Goal: Task Accomplishment & Management: Complete application form

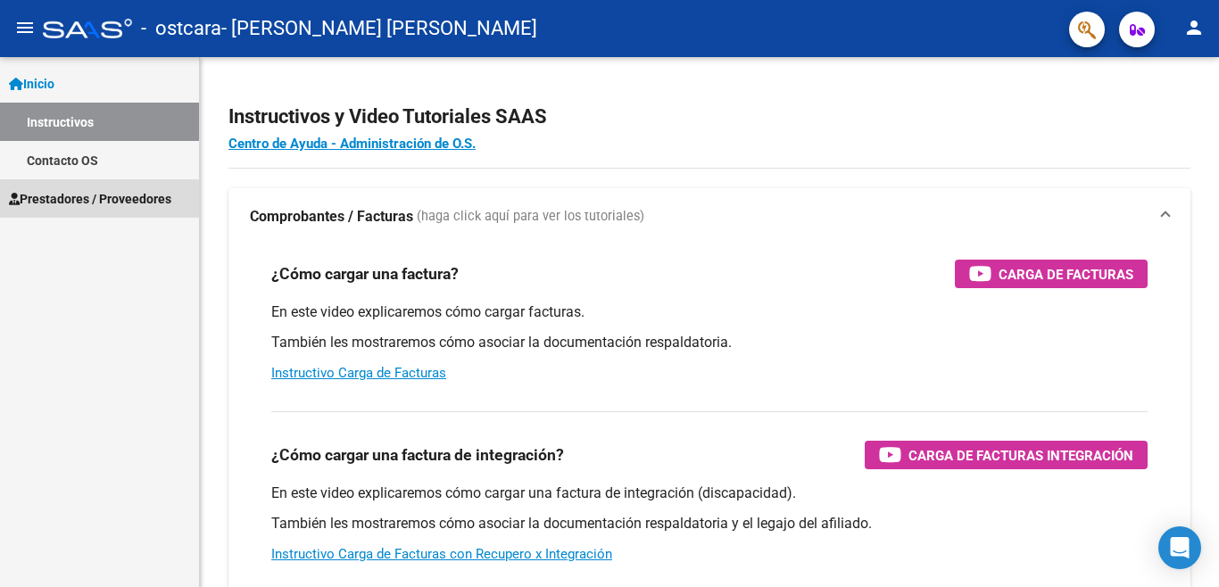
click at [100, 203] on span "Prestadores / Proveedores" at bounding box center [90, 199] width 162 height 20
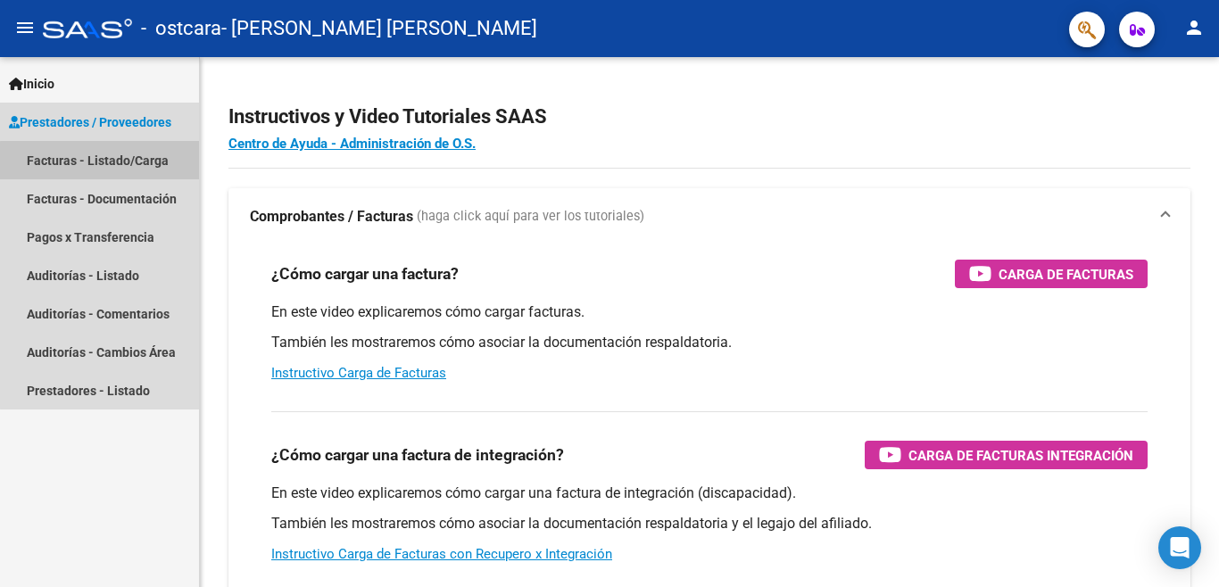
click at [113, 166] on link "Facturas - Listado/Carga" at bounding box center [99, 160] width 199 height 38
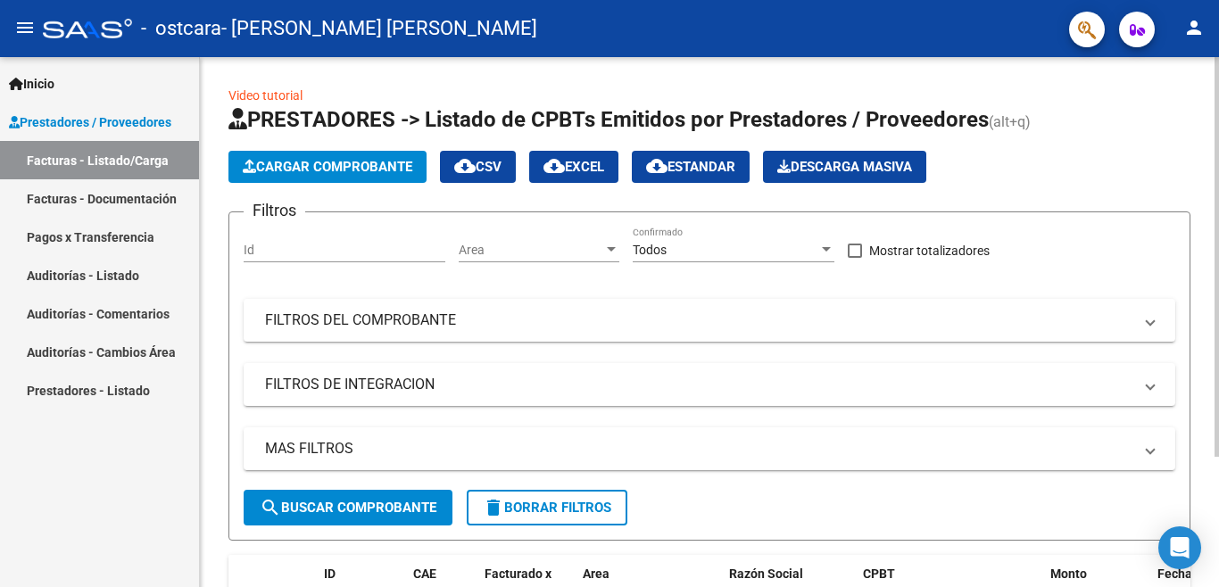
click at [394, 166] on span "Cargar Comprobante" at bounding box center [328, 167] width 170 height 16
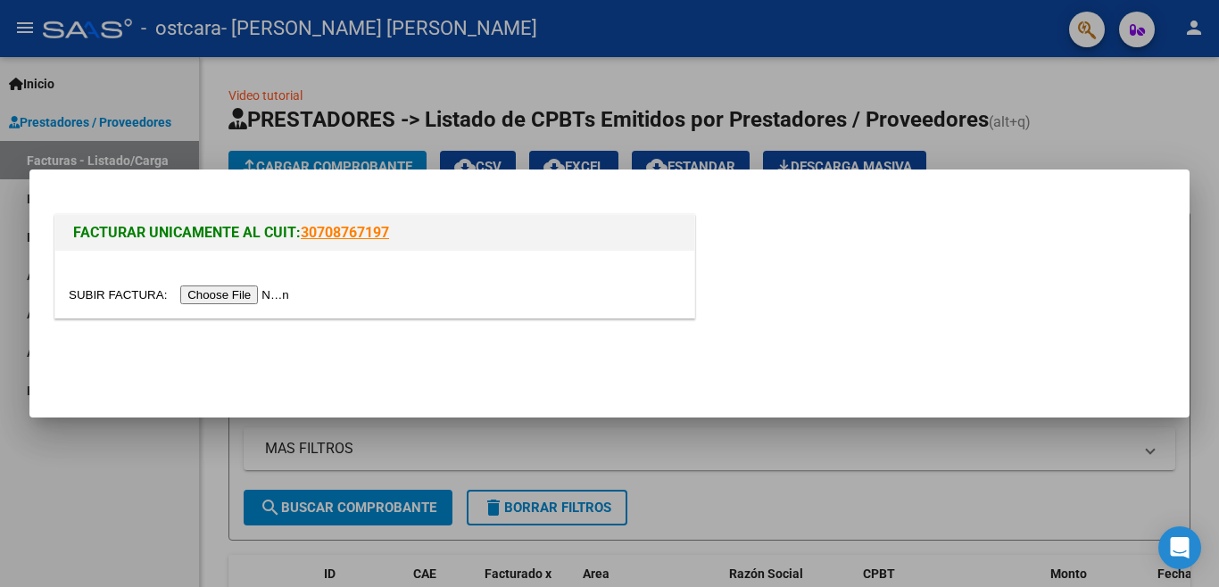
click at [272, 296] on input "file" at bounding box center [182, 295] width 226 height 19
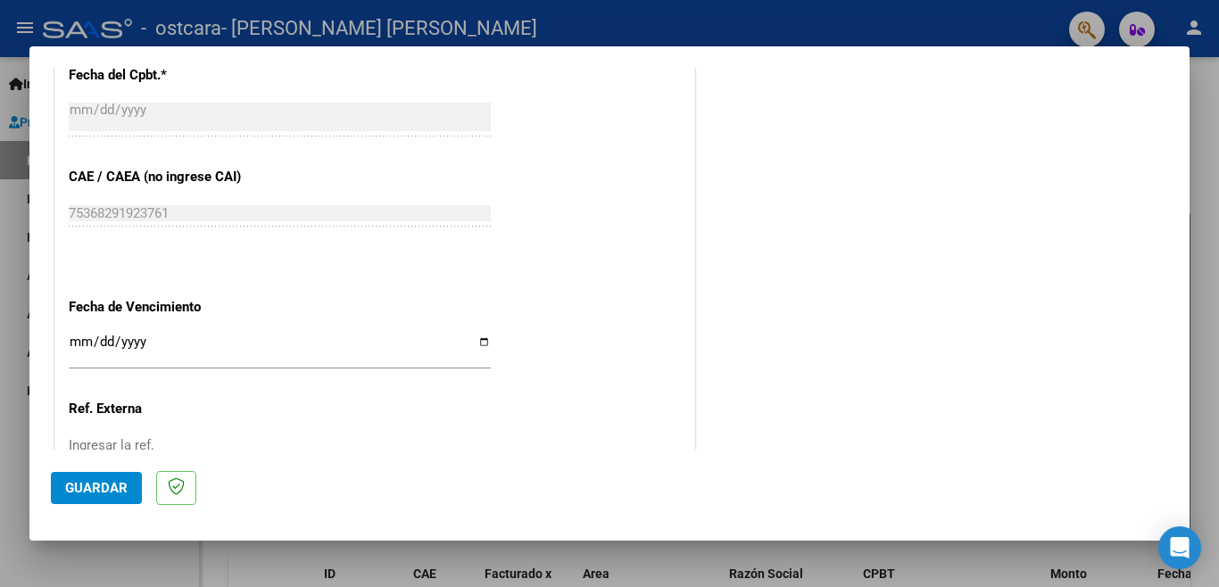
scroll to position [893, 0]
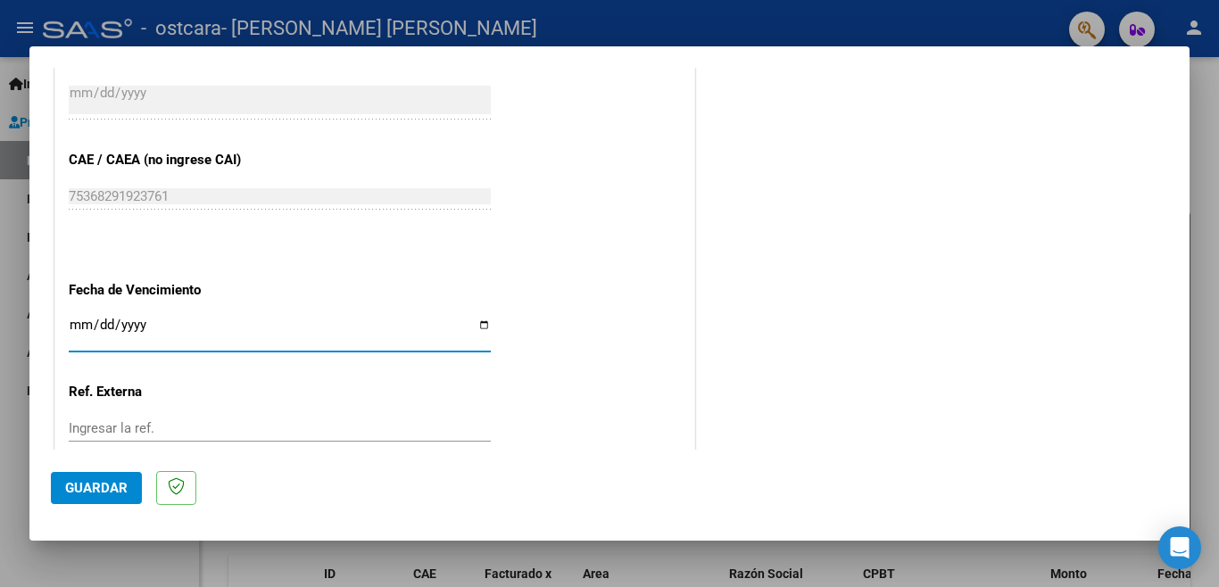
click at [85, 322] on input "Ingresar la fecha" at bounding box center [280, 332] width 422 height 29
type input "[DATE]"
click at [77, 482] on span "Guardar" at bounding box center [96, 488] width 62 height 16
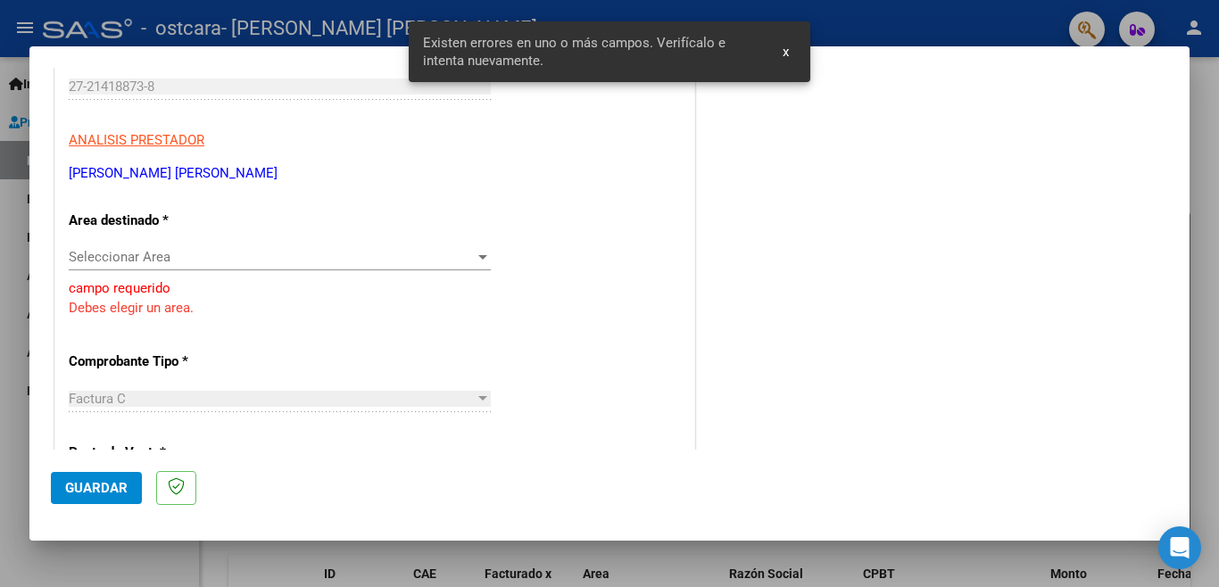
scroll to position [269, 0]
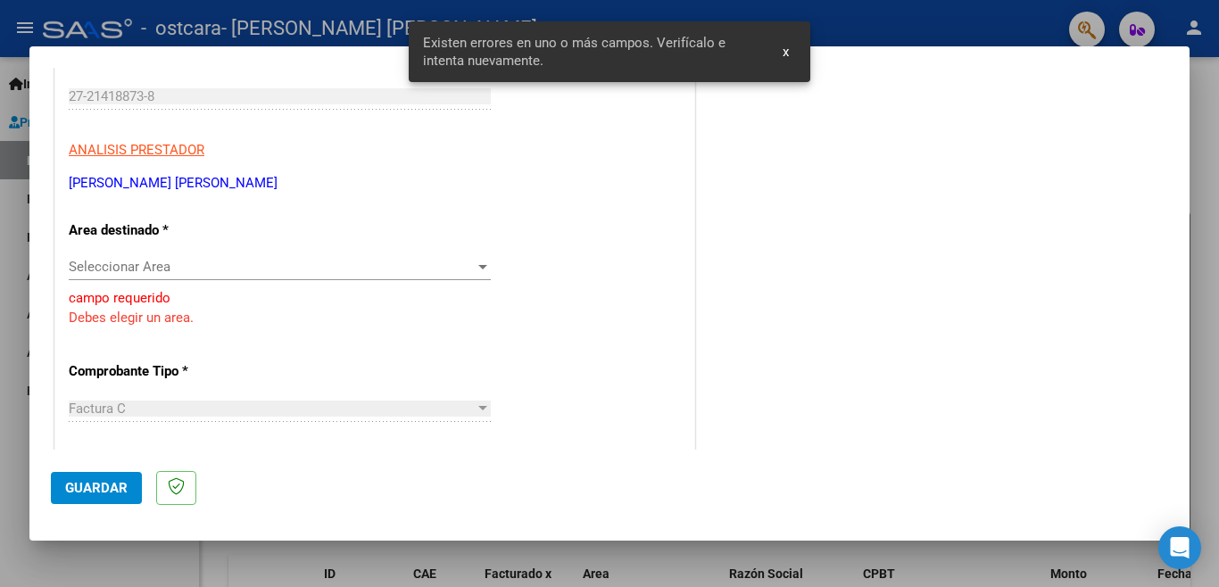
click at [136, 277] on div "Seleccionar Area Seleccionar Area" at bounding box center [280, 267] width 422 height 27
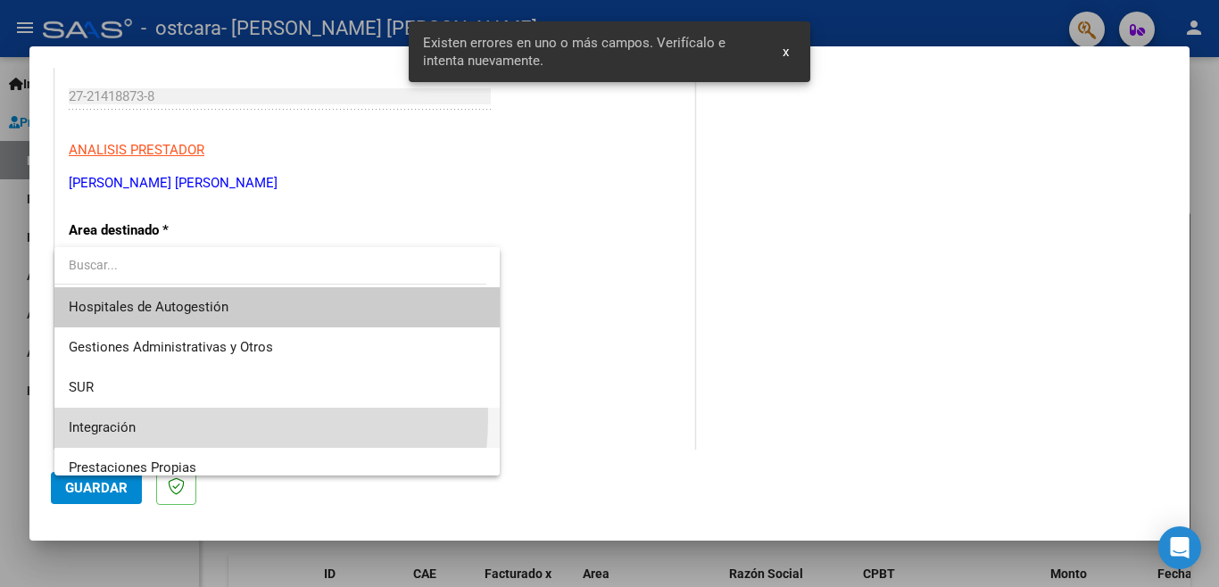
click at [133, 416] on span "Integración" at bounding box center [277, 428] width 417 height 40
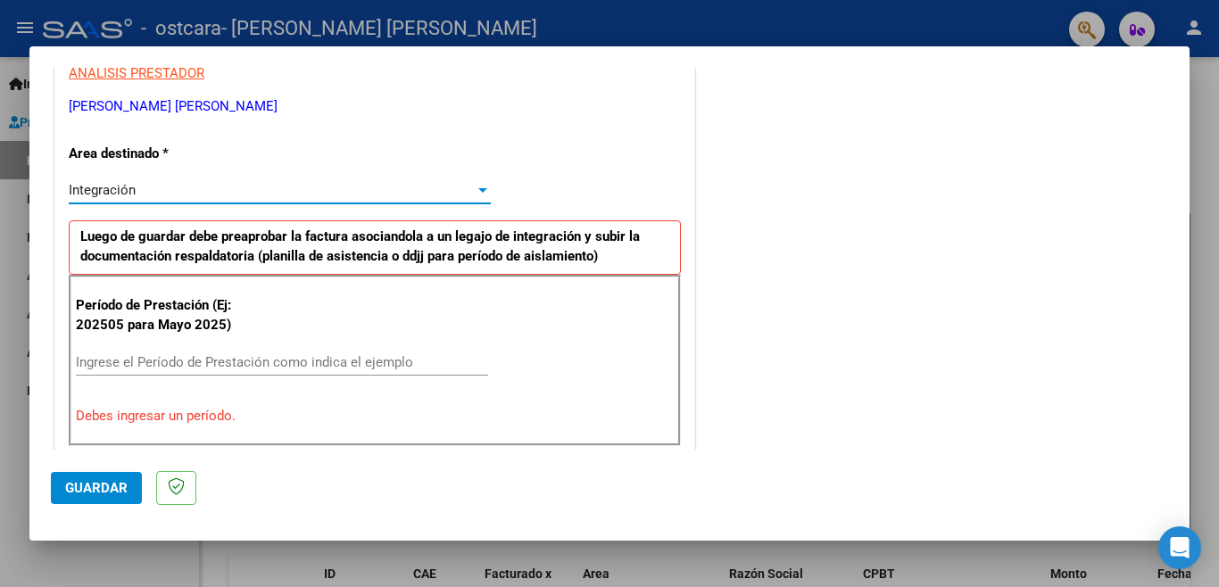
scroll to position [447, 0]
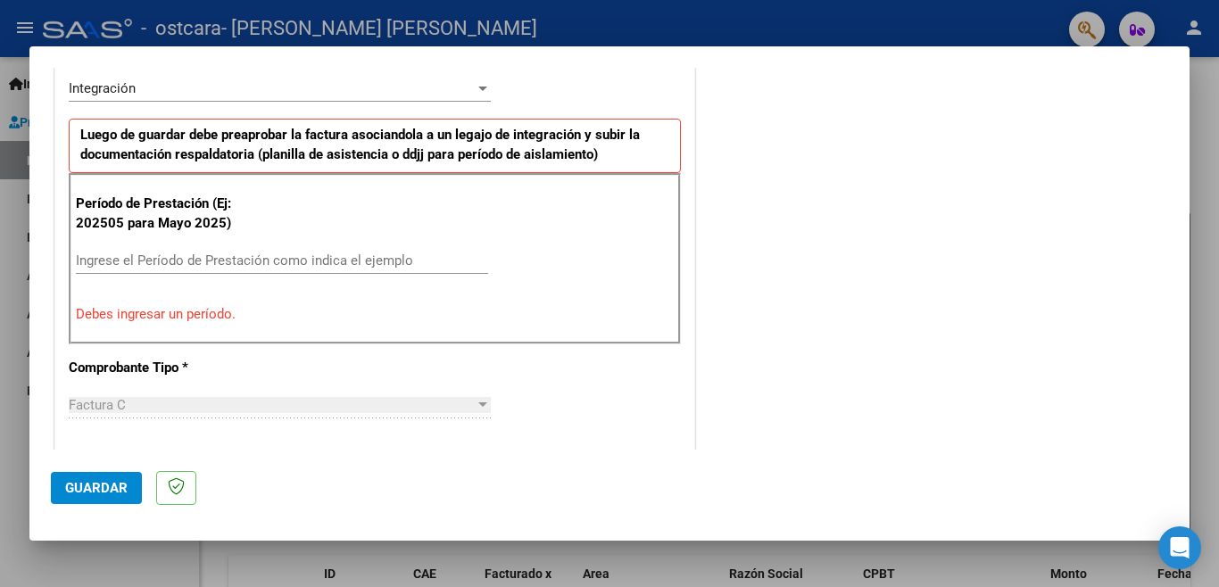
click at [152, 270] on div "Ingrese el Período de Prestación como indica el ejemplo" at bounding box center [282, 260] width 412 height 27
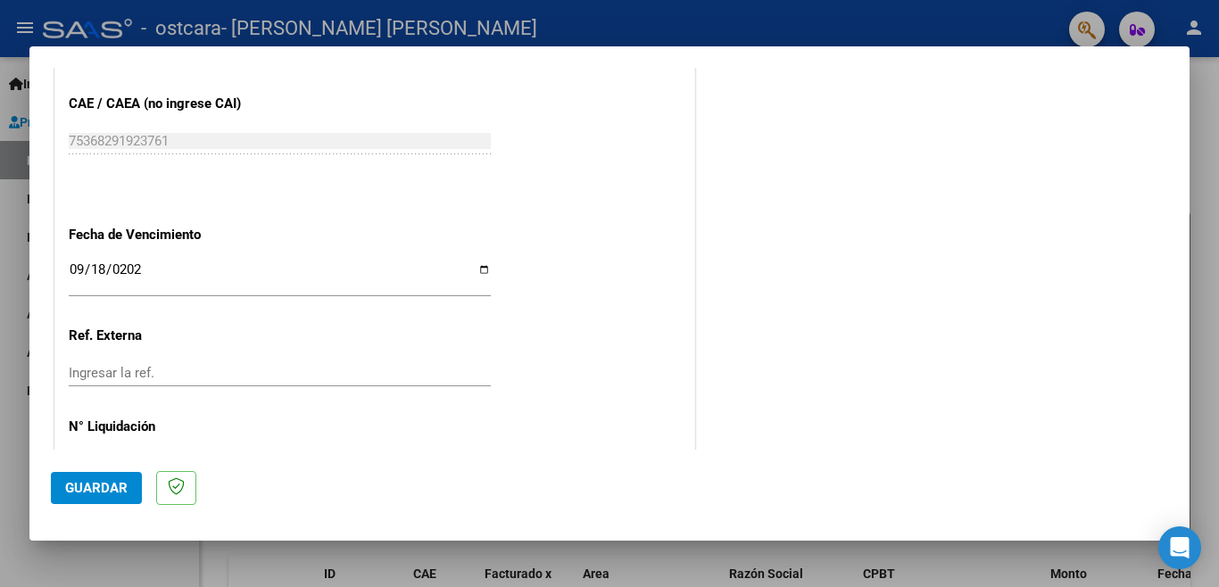
scroll to position [1189, 0]
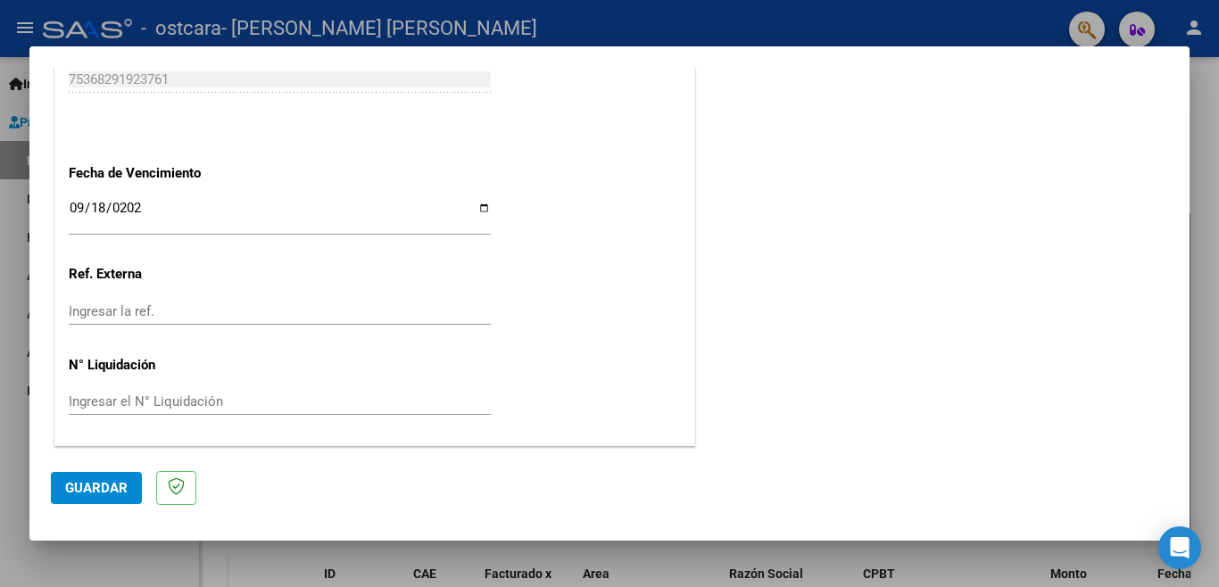
type input "202507"
click at [107, 486] on span "Guardar" at bounding box center [96, 488] width 62 height 16
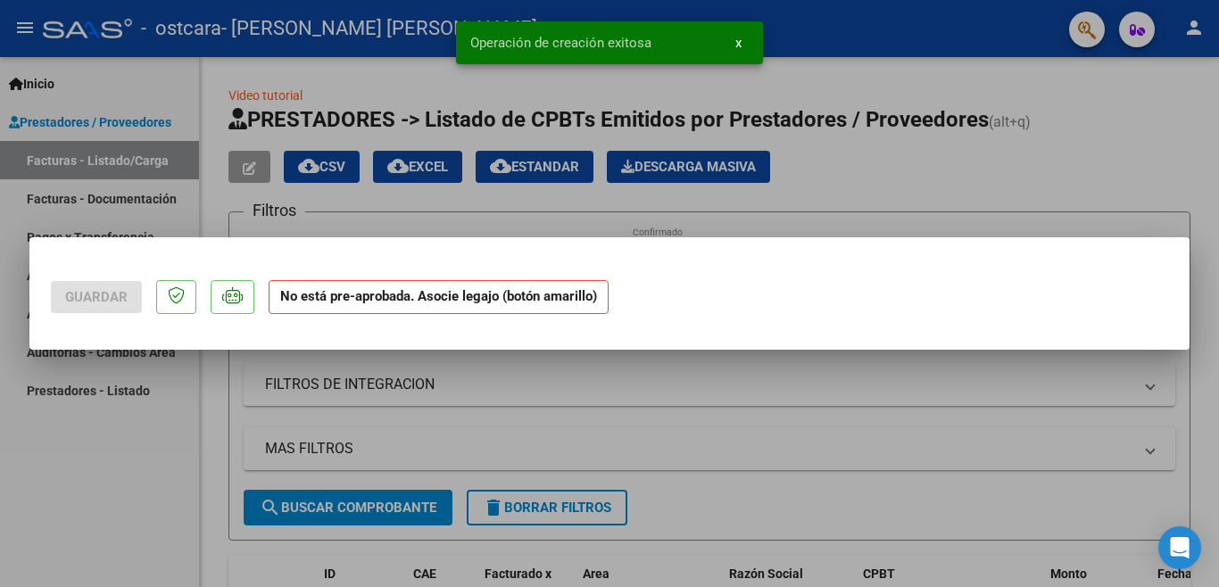
scroll to position [0, 0]
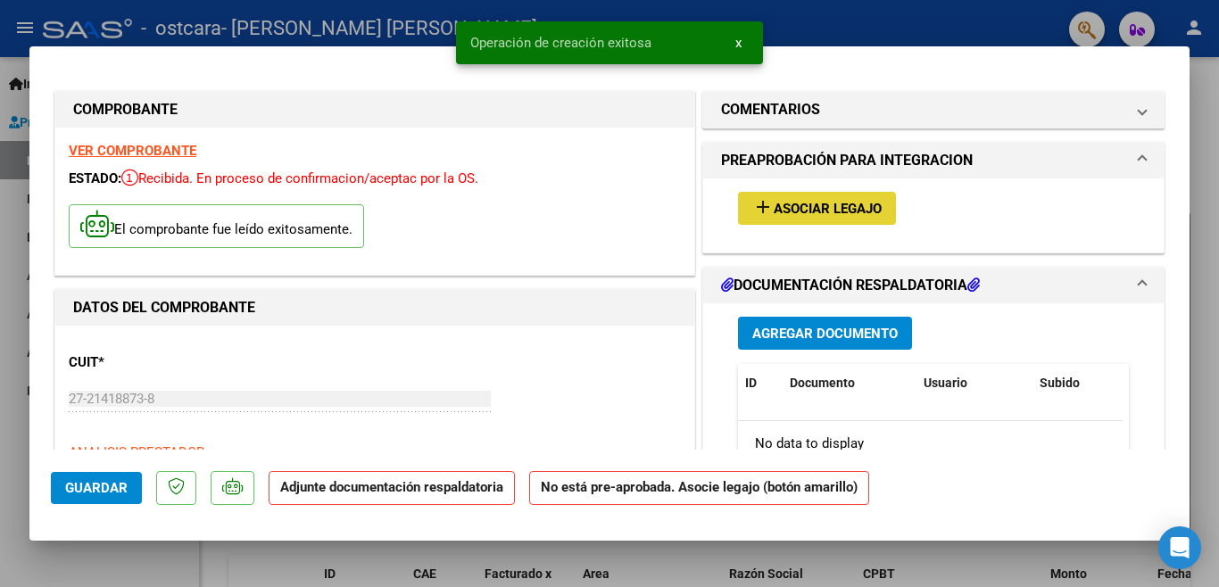
click at [888, 193] on button "add Asociar Legajo" at bounding box center [817, 208] width 158 height 33
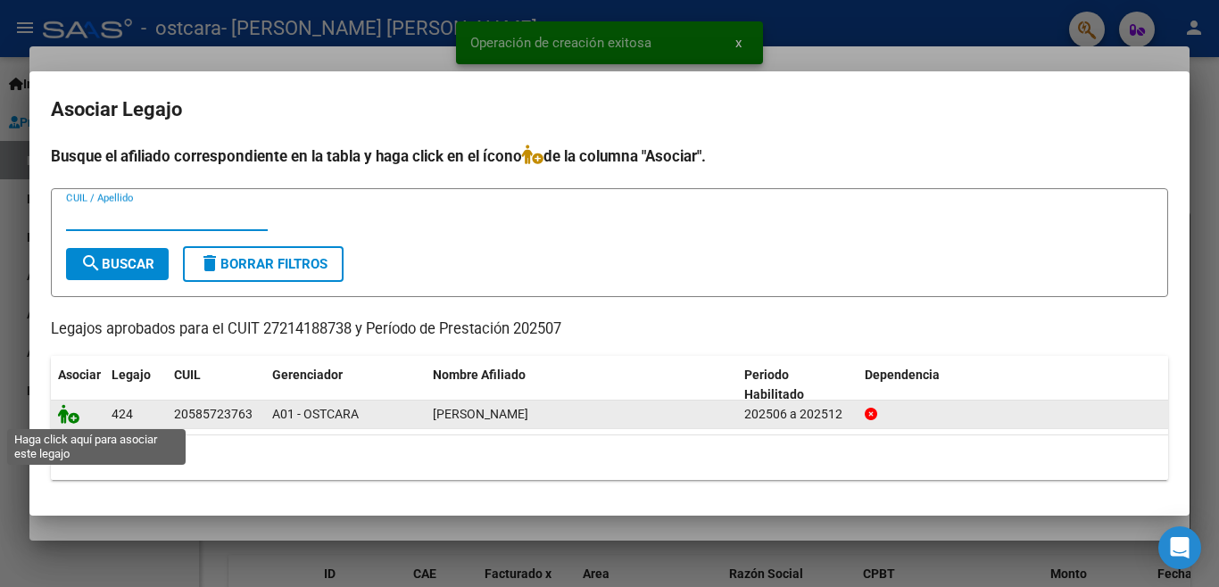
click at [70, 411] on icon at bounding box center [68, 414] width 21 height 20
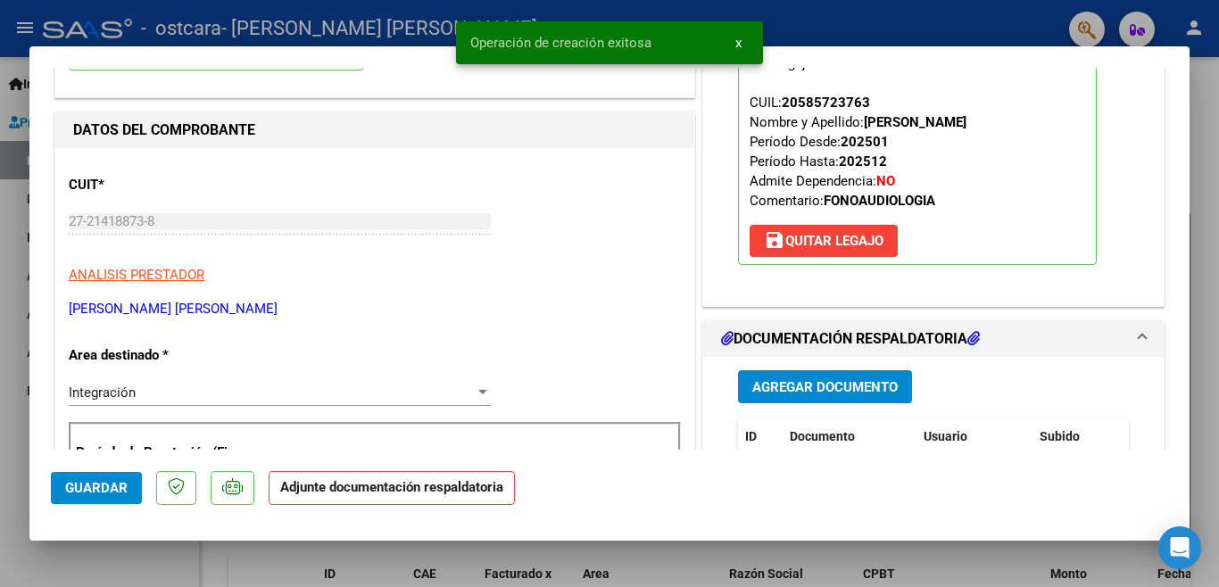
scroll to position [179, 0]
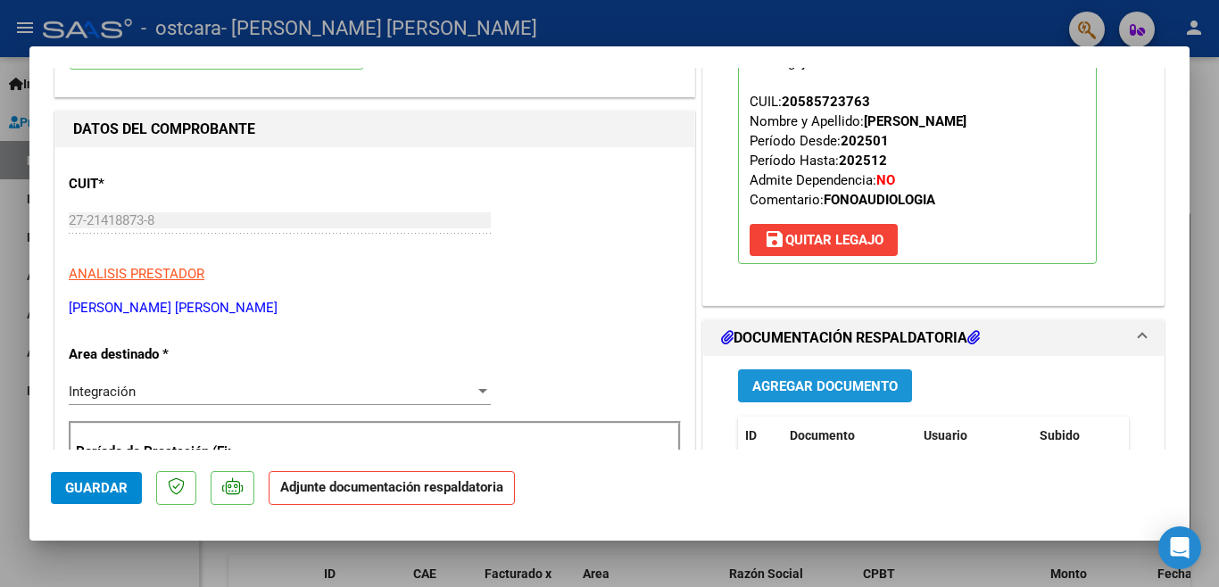
click at [826, 387] on span "Agregar Documento" at bounding box center [826, 386] width 146 height 16
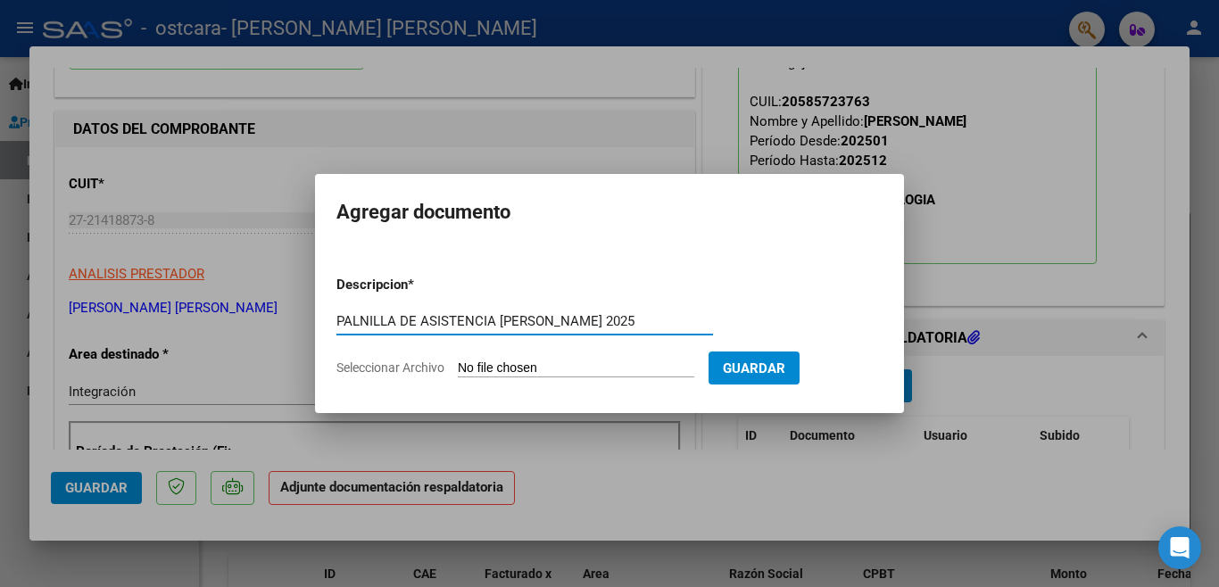
type input "PALNILLA DE ASISTENCIA [PERSON_NAME] 2025"
click at [521, 362] on input "Seleccionar Archivo" at bounding box center [576, 369] width 237 height 17
type input "C:\fakepath\[PERSON_NAME] [PERSON_NAME] 2025.pdf"
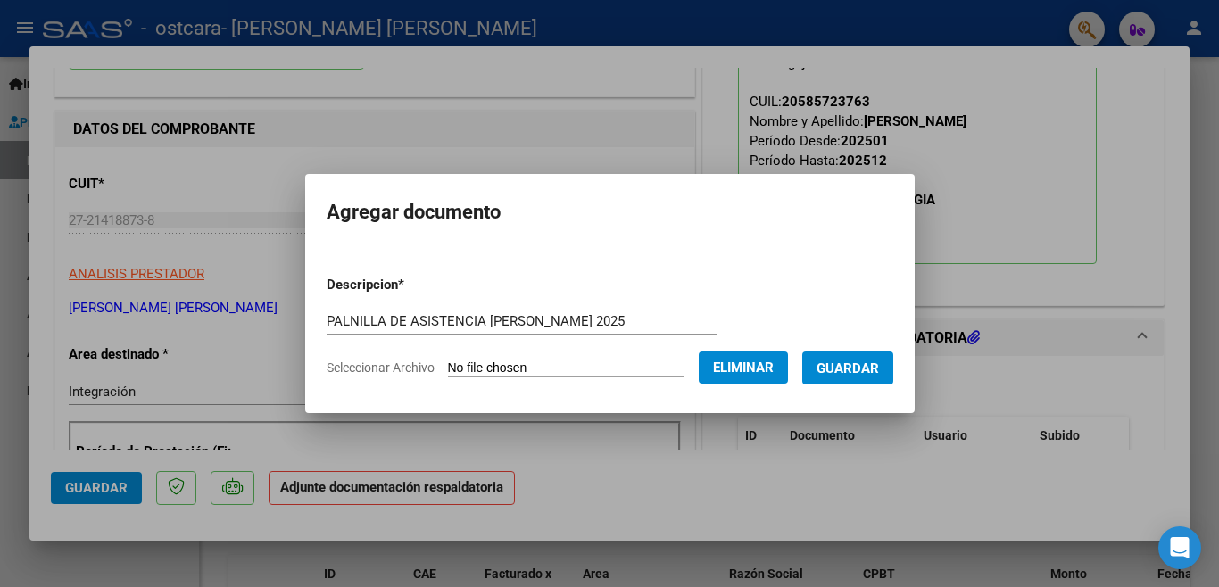
click at [847, 374] on span "Guardar" at bounding box center [848, 369] width 62 height 16
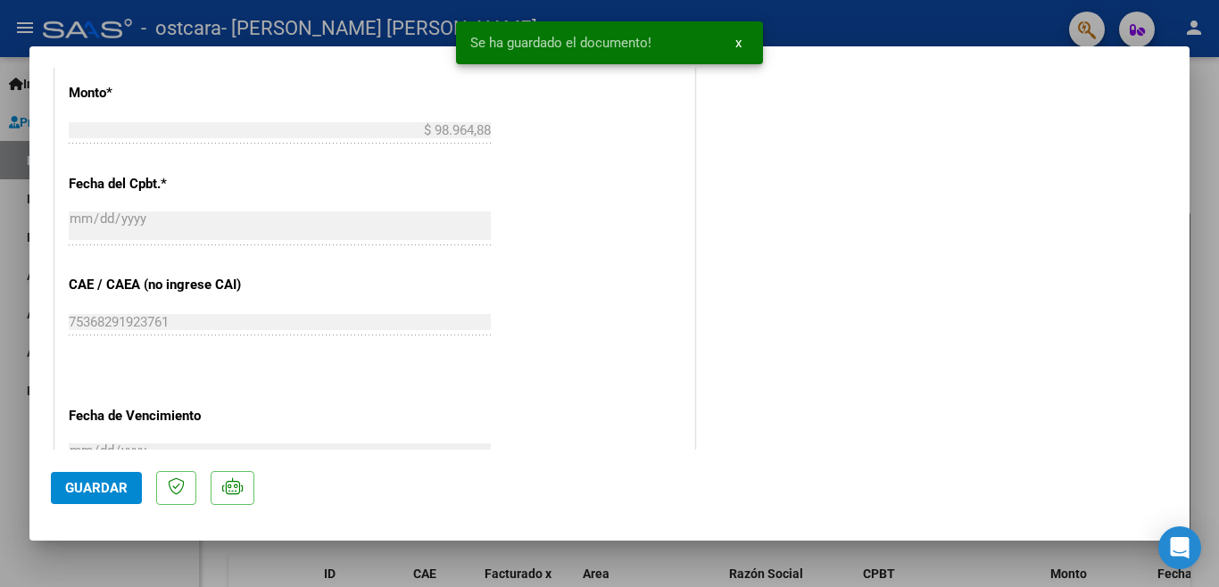
scroll to position [982, 0]
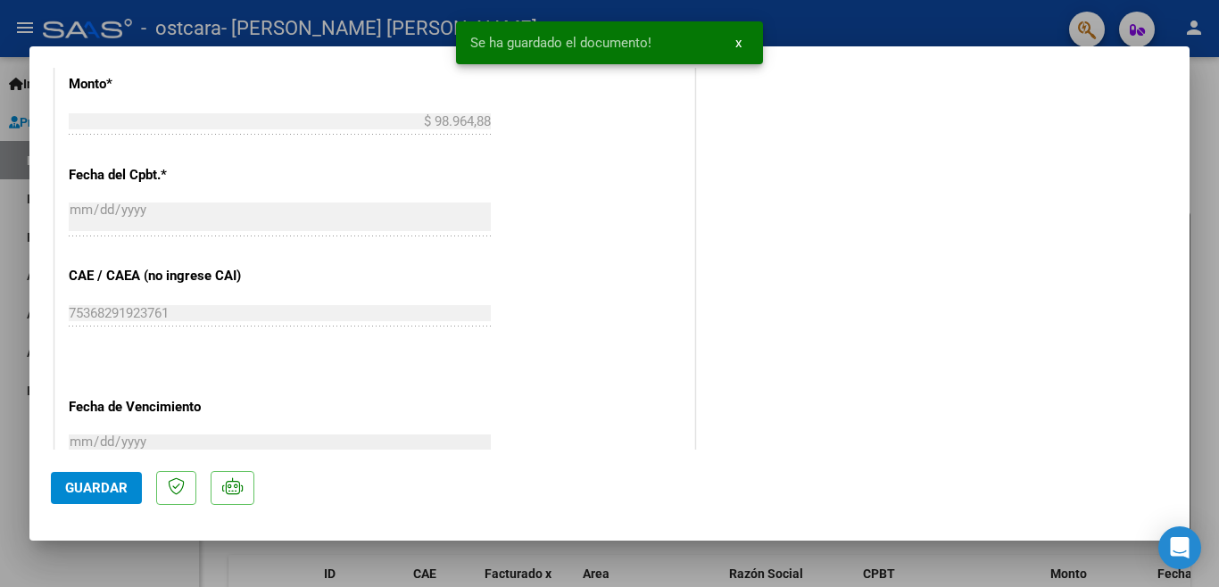
click at [108, 500] on button "Guardar" at bounding box center [96, 488] width 91 height 32
click at [737, 46] on span "x" at bounding box center [739, 43] width 6 height 16
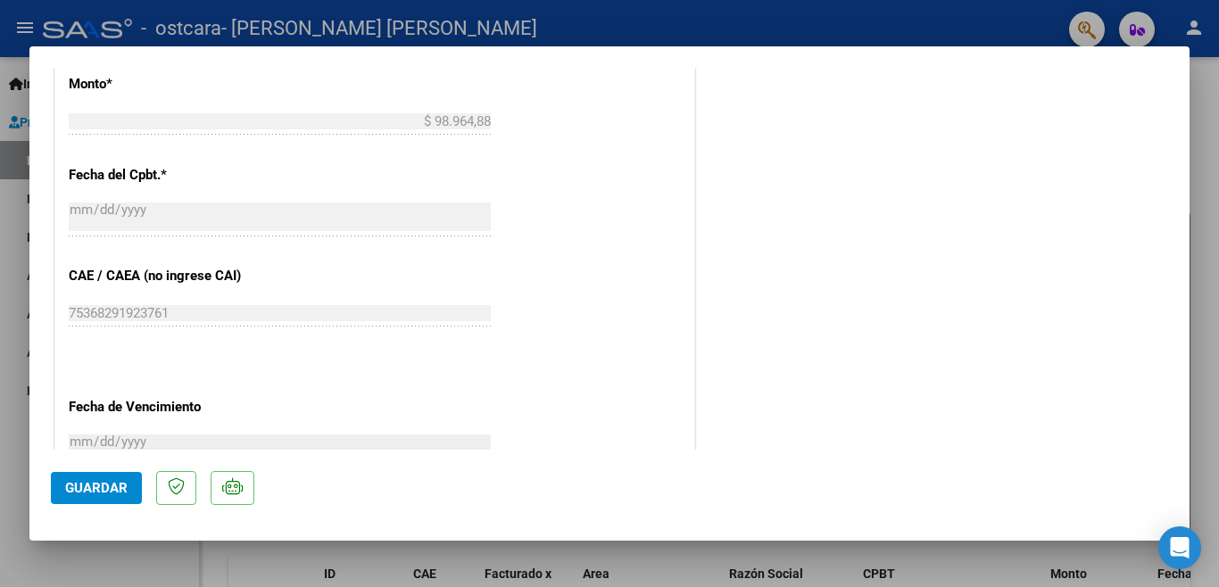
click at [728, 29] on div at bounding box center [609, 293] width 1219 height 587
type input "$ 0,00"
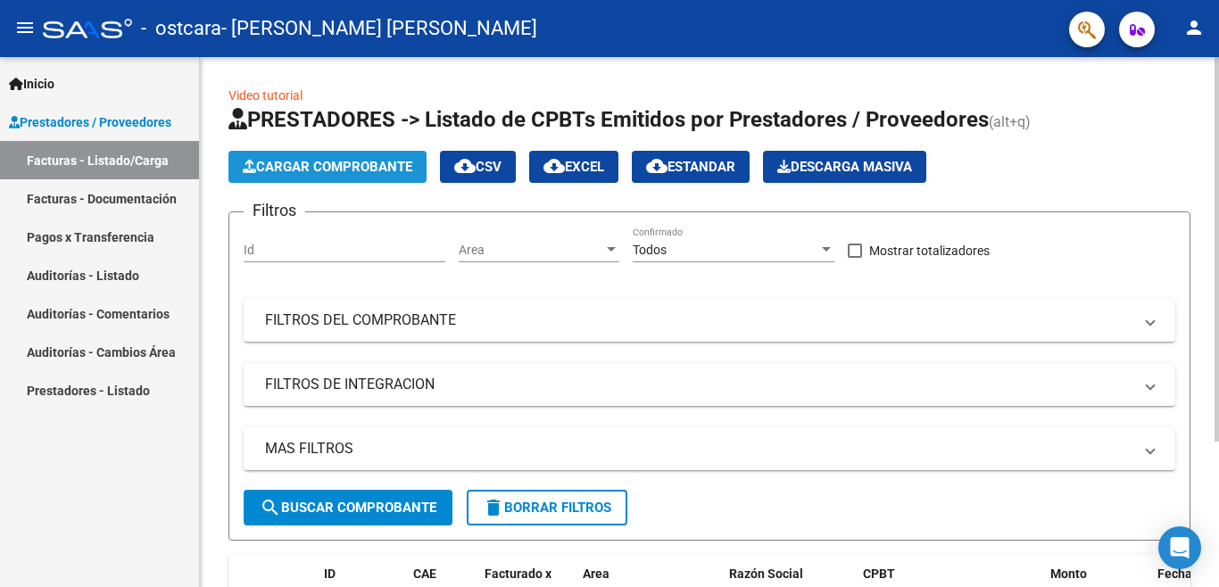
click at [360, 177] on button "Cargar Comprobante" at bounding box center [328, 167] width 198 height 32
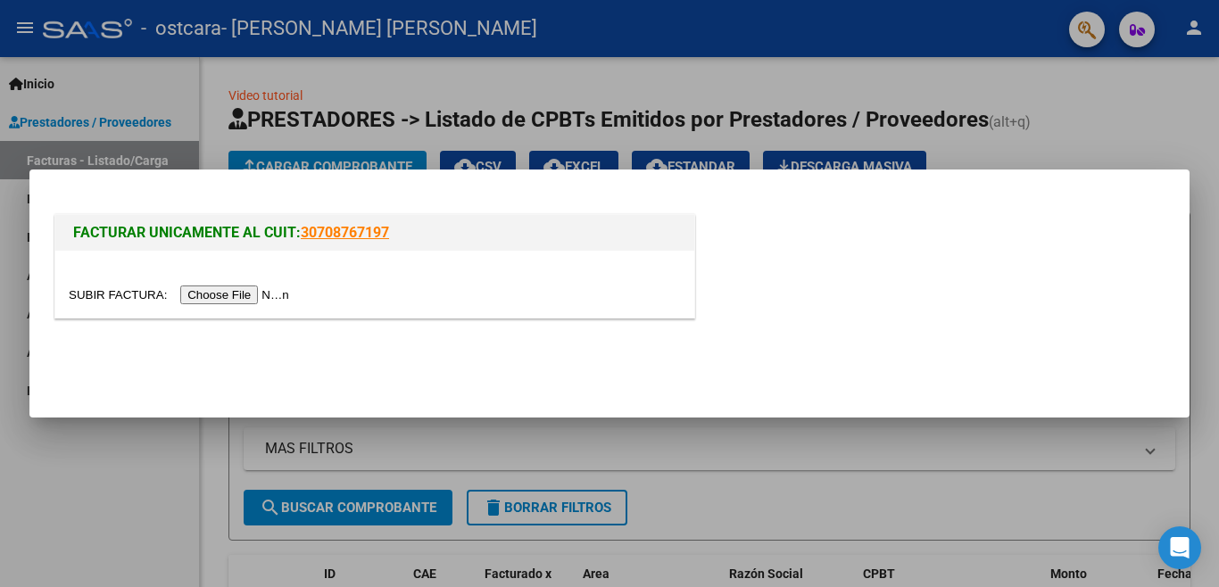
click at [255, 297] on input "file" at bounding box center [182, 295] width 226 height 19
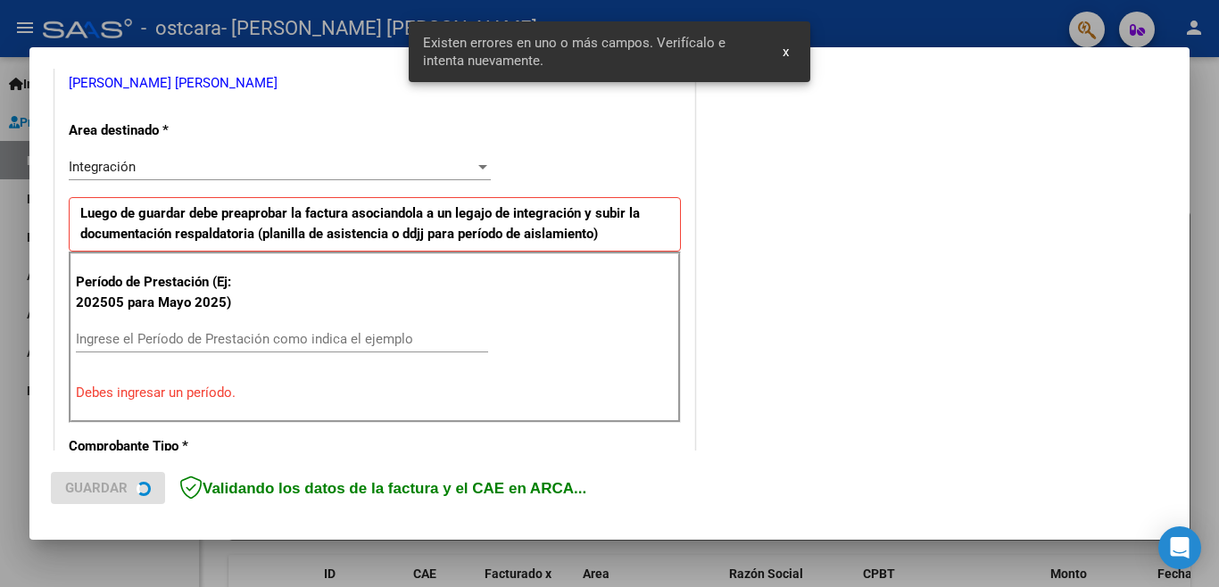
scroll to position [397, 0]
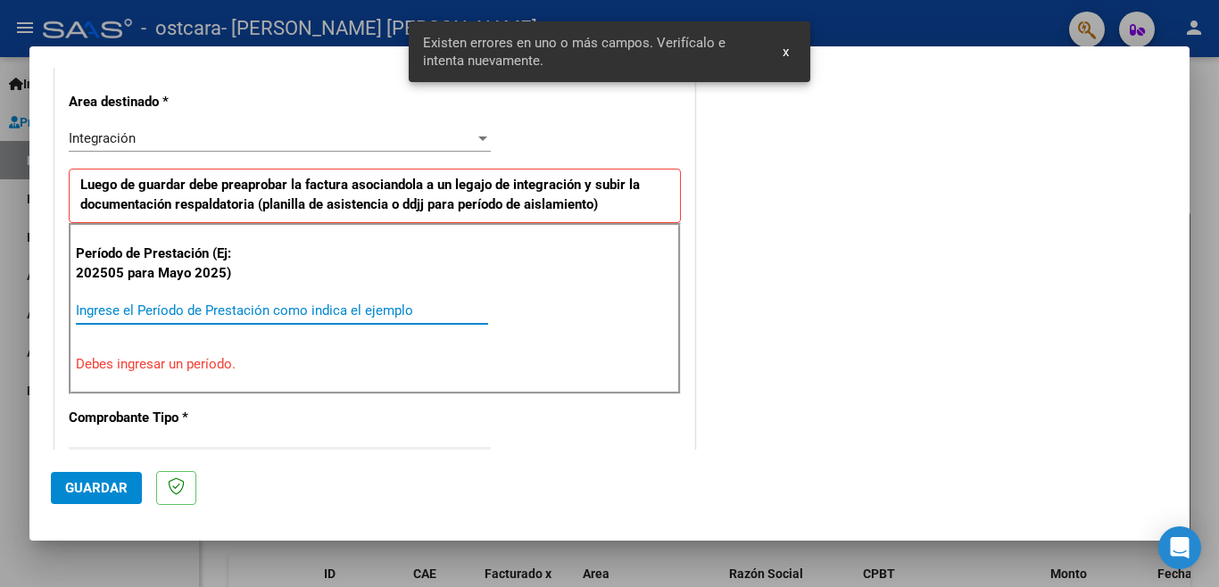
click at [254, 317] on input "Ingrese el Período de Prestación como indica el ejemplo" at bounding box center [282, 311] width 412 height 16
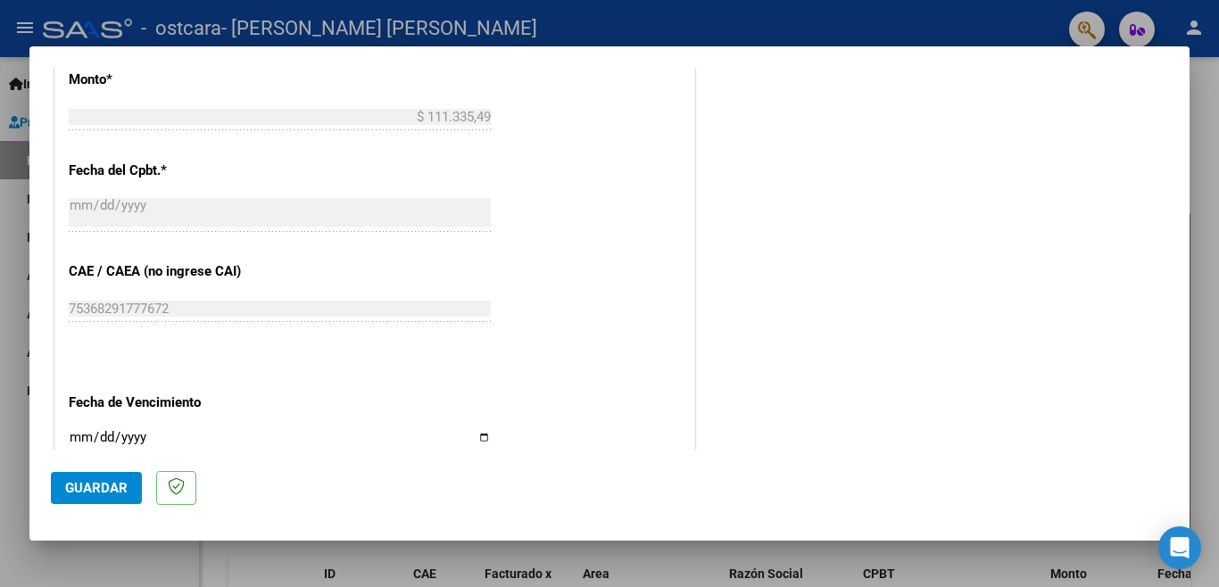
scroll to position [1022, 0]
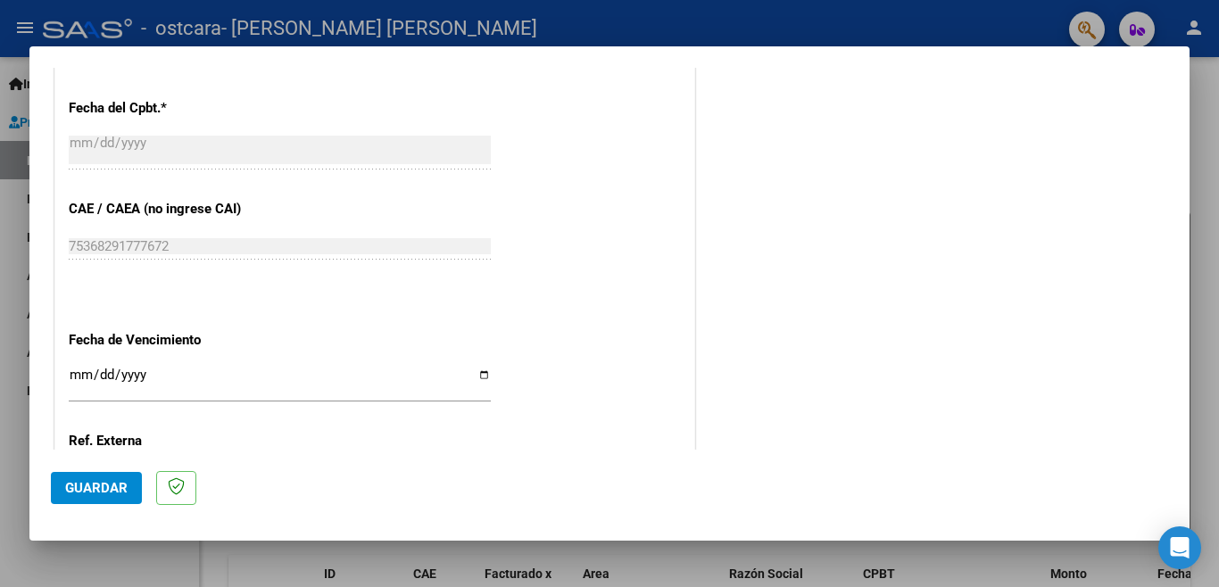
type input "202508"
click at [79, 368] on input "Ingresar la fecha" at bounding box center [280, 382] width 422 height 29
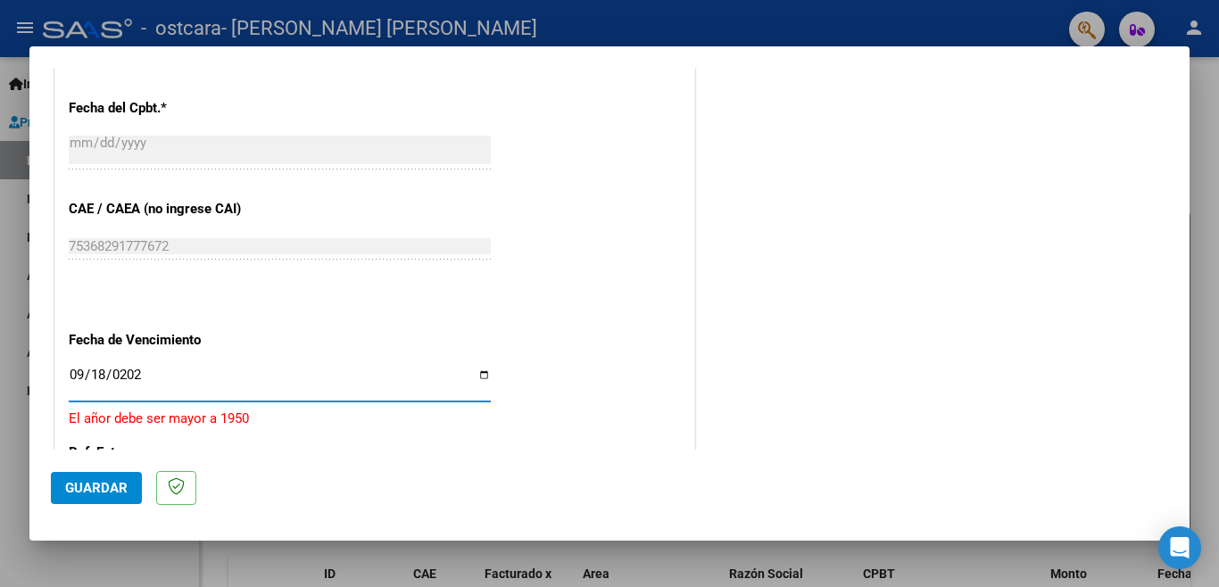
type input "[DATE]"
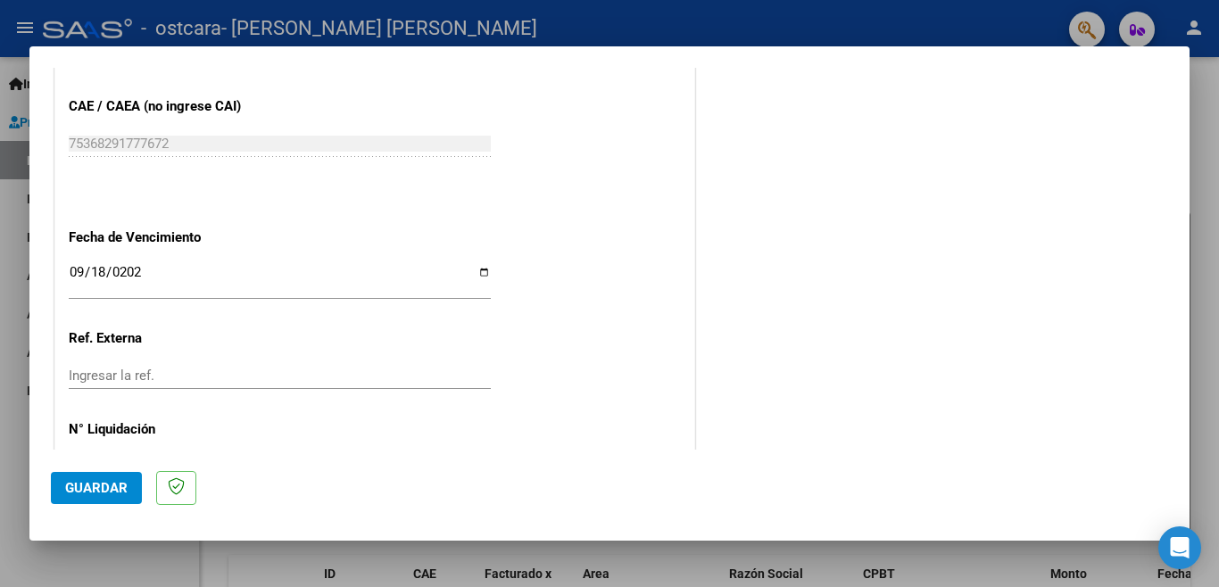
scroll to position [1189, 0]
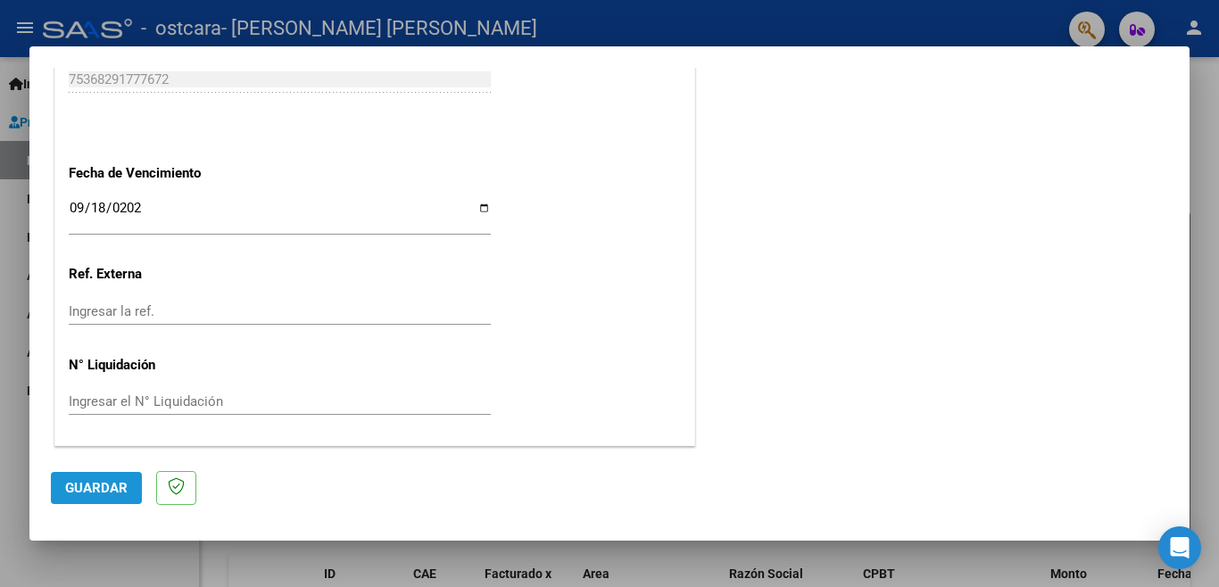
click at [101, 496] on button "Guardar" at bounding box center [96, 488] width 91 height 32
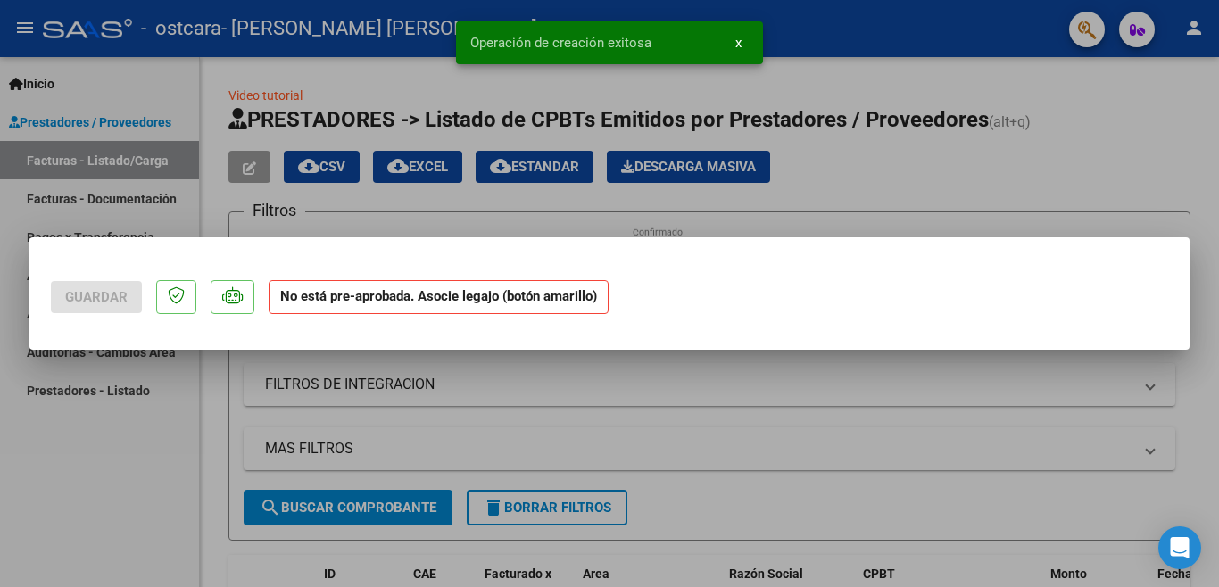
scroll to position [0, 0]
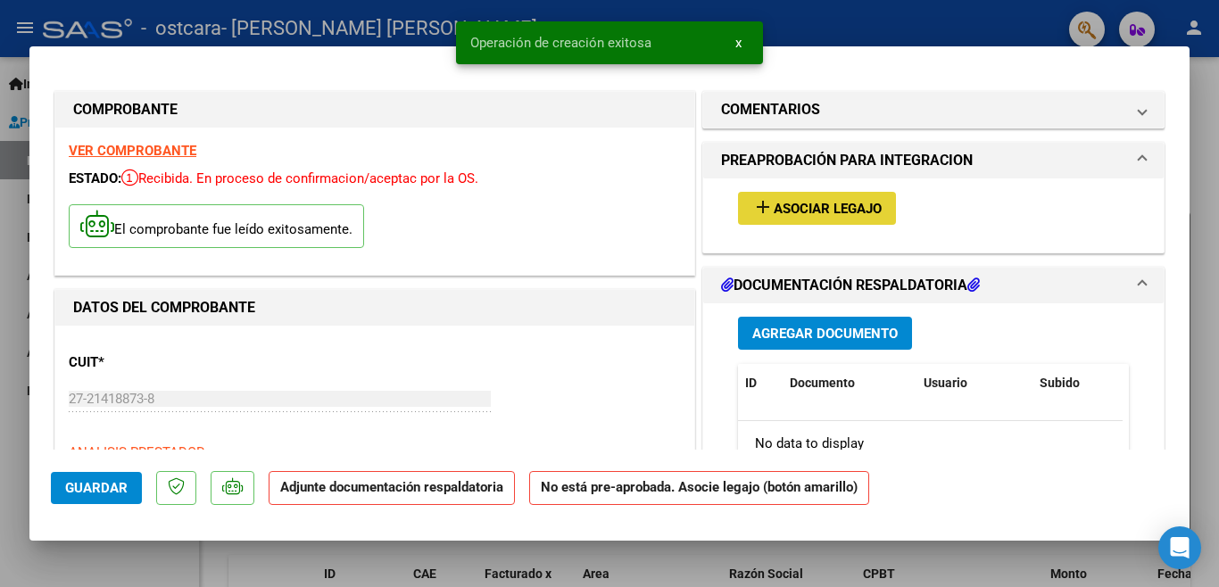
click at [775, 206] on span "Asociar Legajo" at bounding box center [828, 209] width 108 height 16
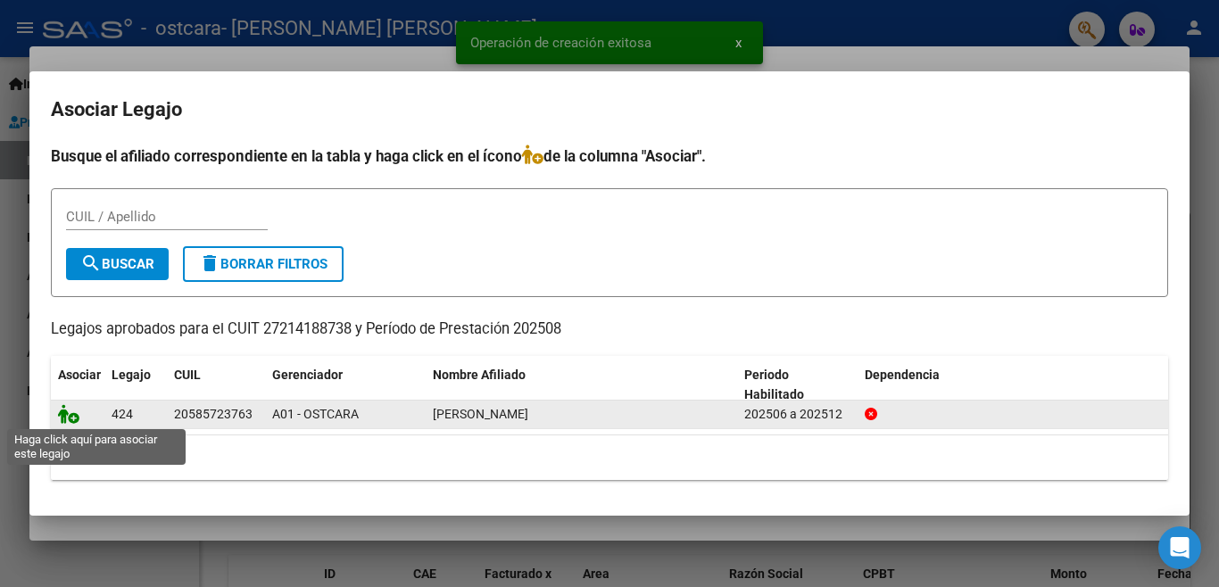
click at [67, 411] on icon at bounding box center [68, 414] width 21 height 20
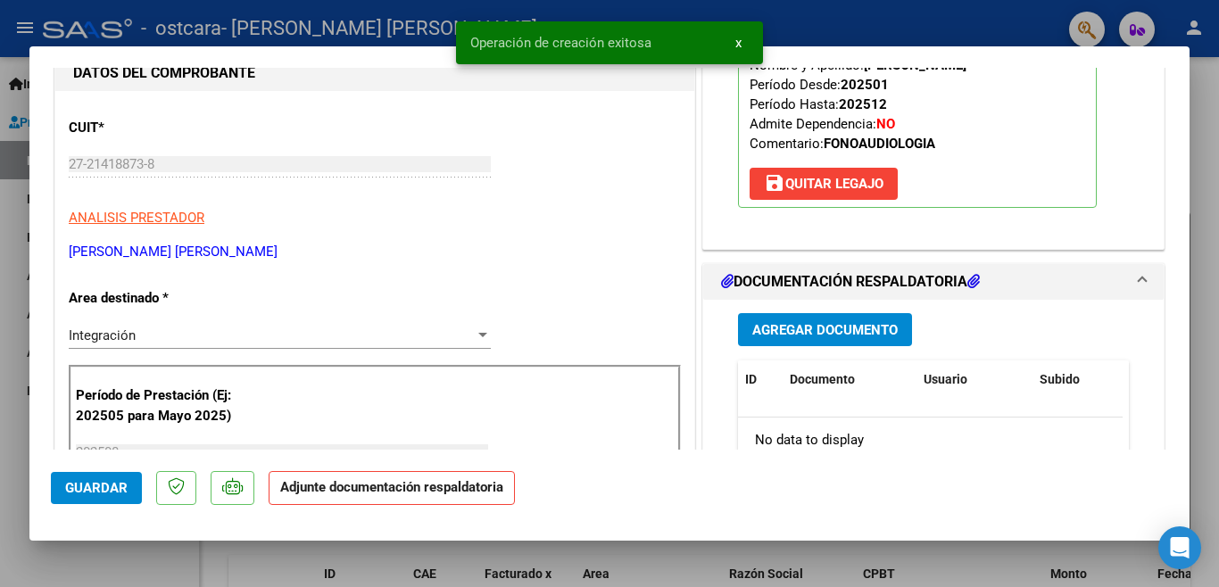
scroll to position [268, 0]
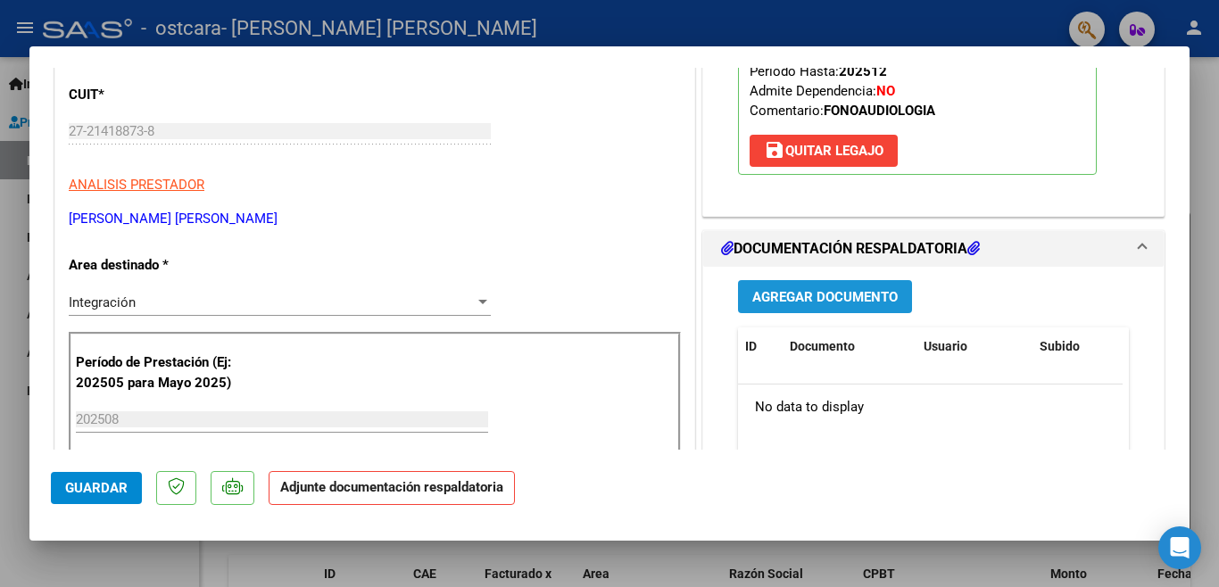
click at [827, 302] on span "Agregar Documento" at bounding box center [826, 297] width 146 height 16
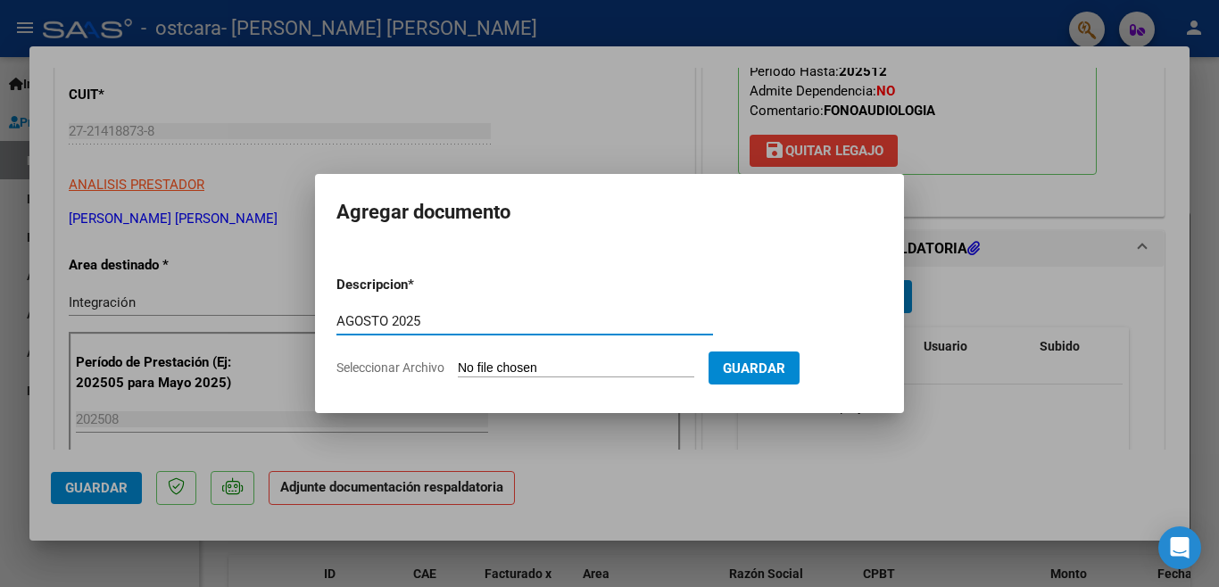
type input "AGOSTO 2025"
click at [558, 371] on input "Seleccionar Archivo" at bounding box center [576, 369] width 237 height 17
type input "C:\fakepath\[PERSON_NAME] Fono Ag 2025.pdf"
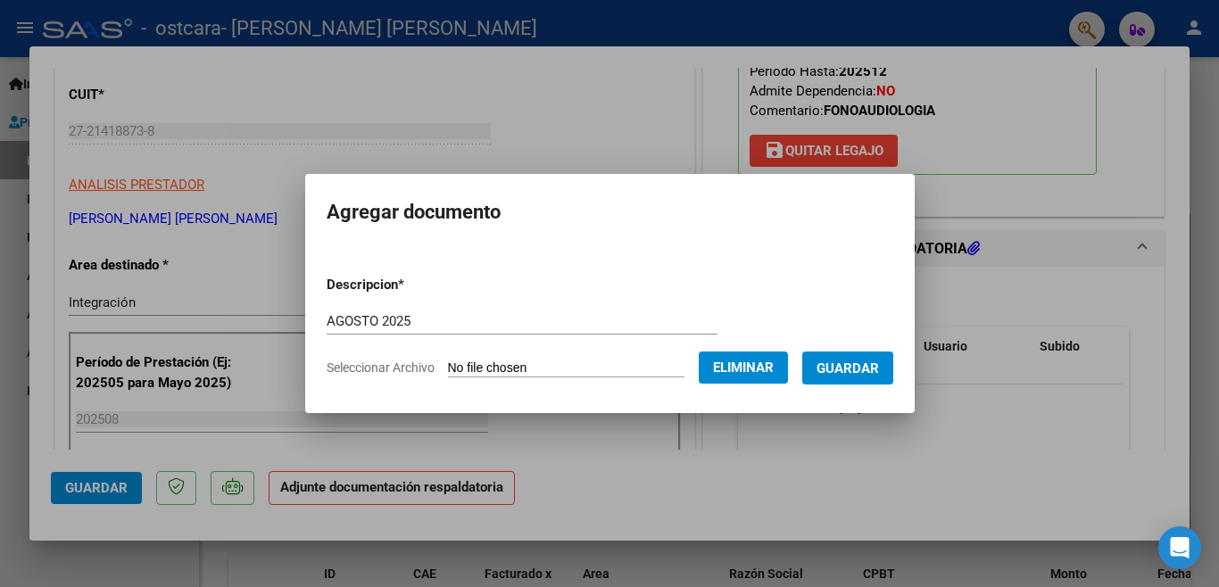
click at [875, 360] on span "Guardar" at bounding box center [848, 368] width 62 height 16
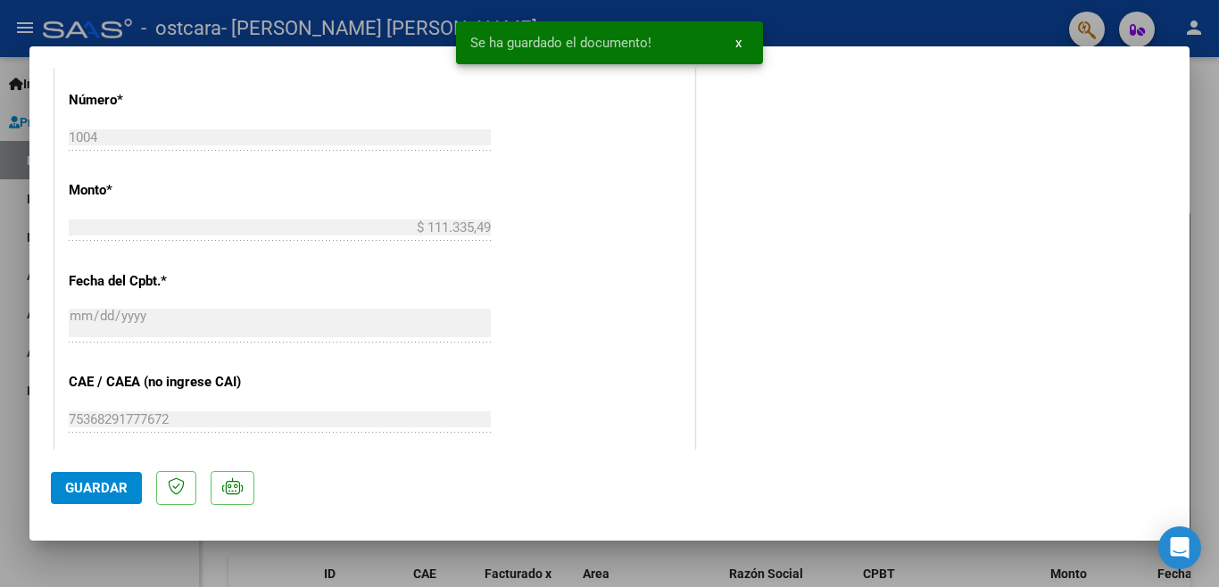
scroll to position [893, 0]
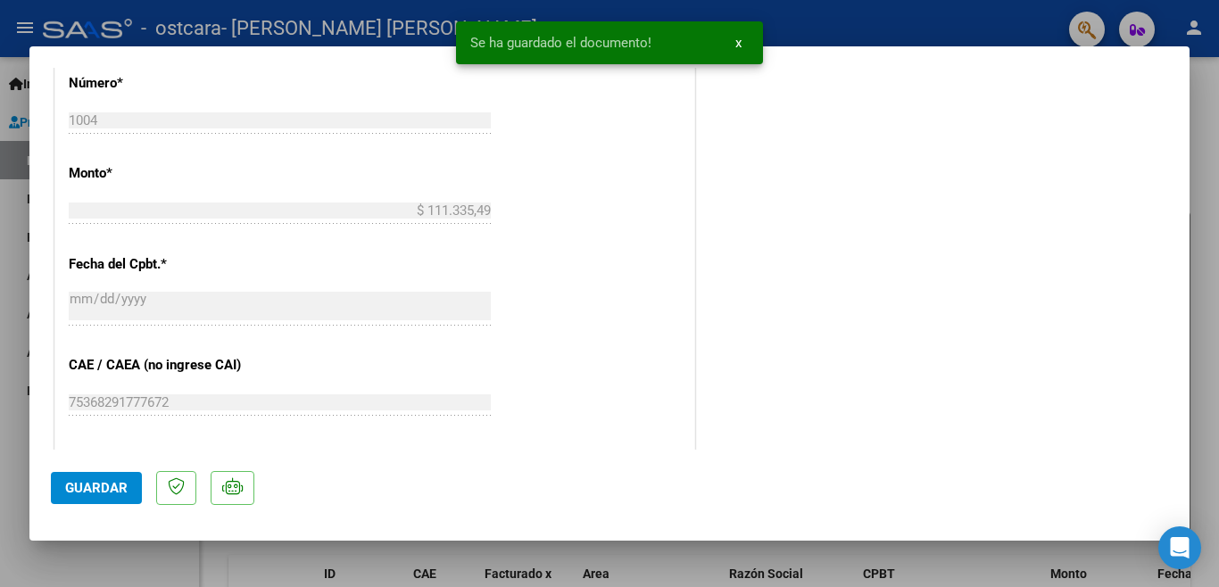
click at [121, 502] on button "Guardar" at bounding box center [96, 488] width 91 height 32
click at [733, 44] on button "x" at bounding box center [738, 43] width 35 height 32
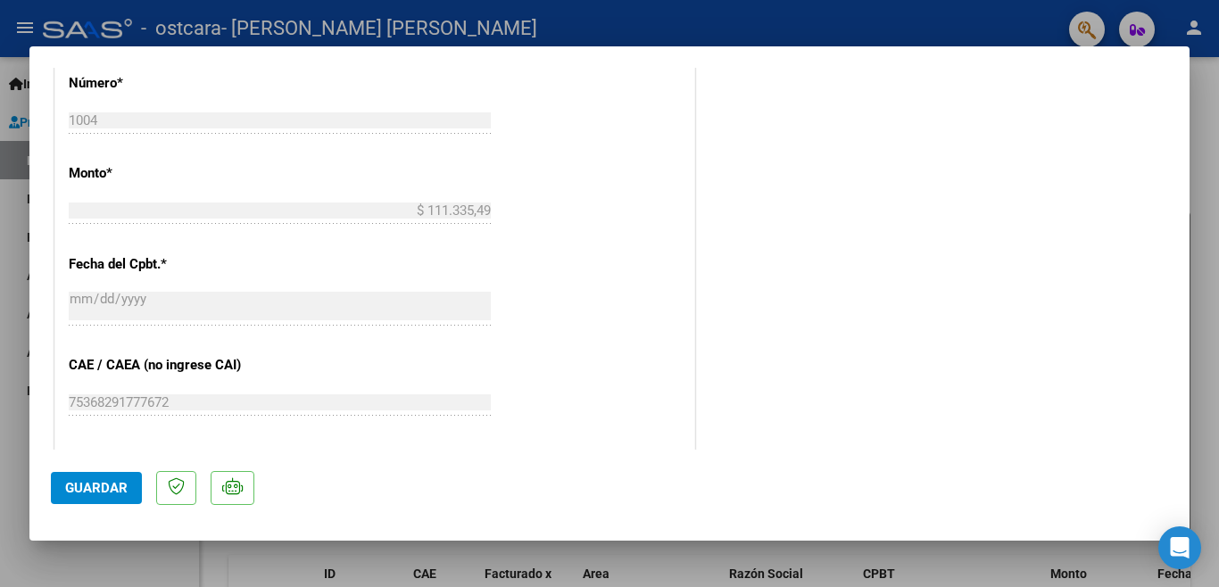
click at [723, 23] on div at bounding box center [609, 293] width 1219 height 587
type input "$ 0,00"
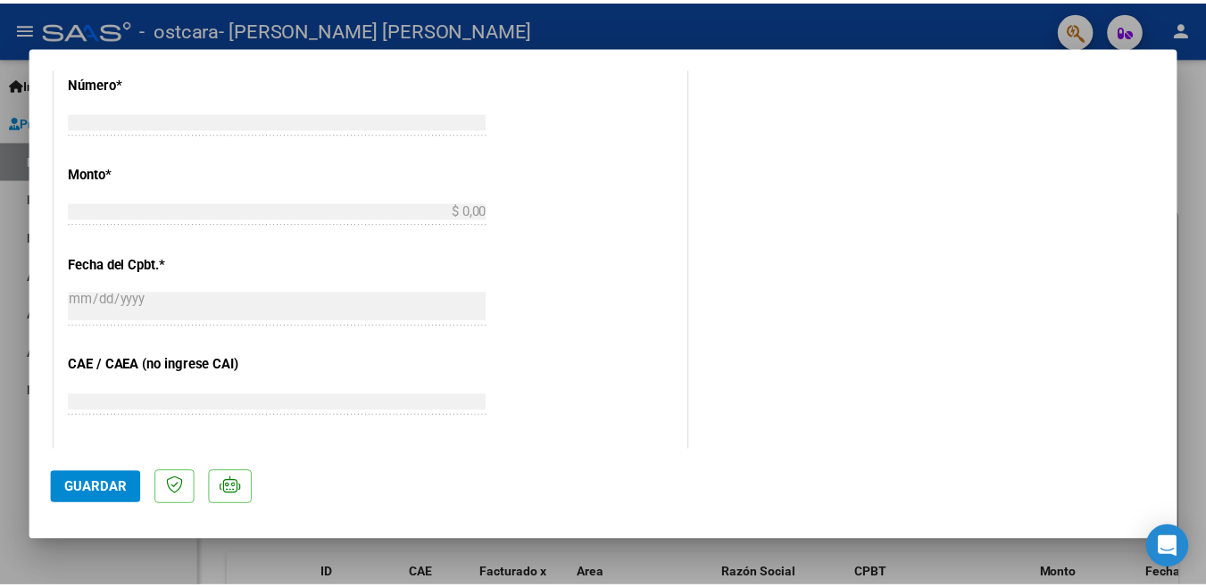
scroll to position [0, 0]
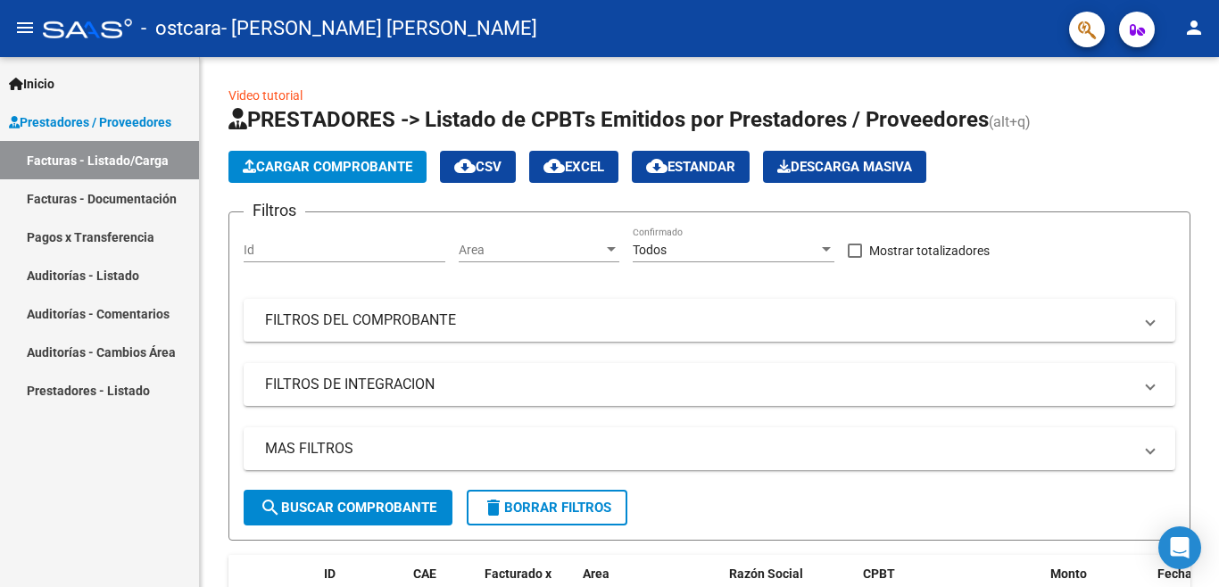
click at [1200, 29] on mat-icon "person" at bounding box center [1194, 27] width 21 height 21
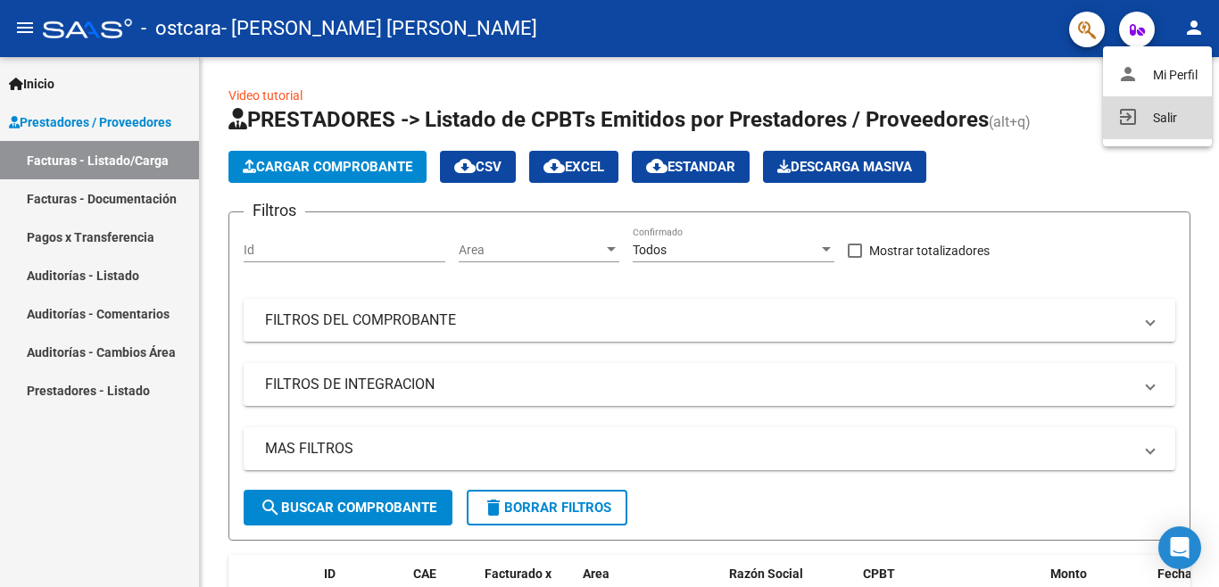
click at [1148, 121] on button "exit_to_app Salir" at bounding box center [1157, 117] width 109 height 43
